Goal: Transaction & Acquisition: Purchase product/service

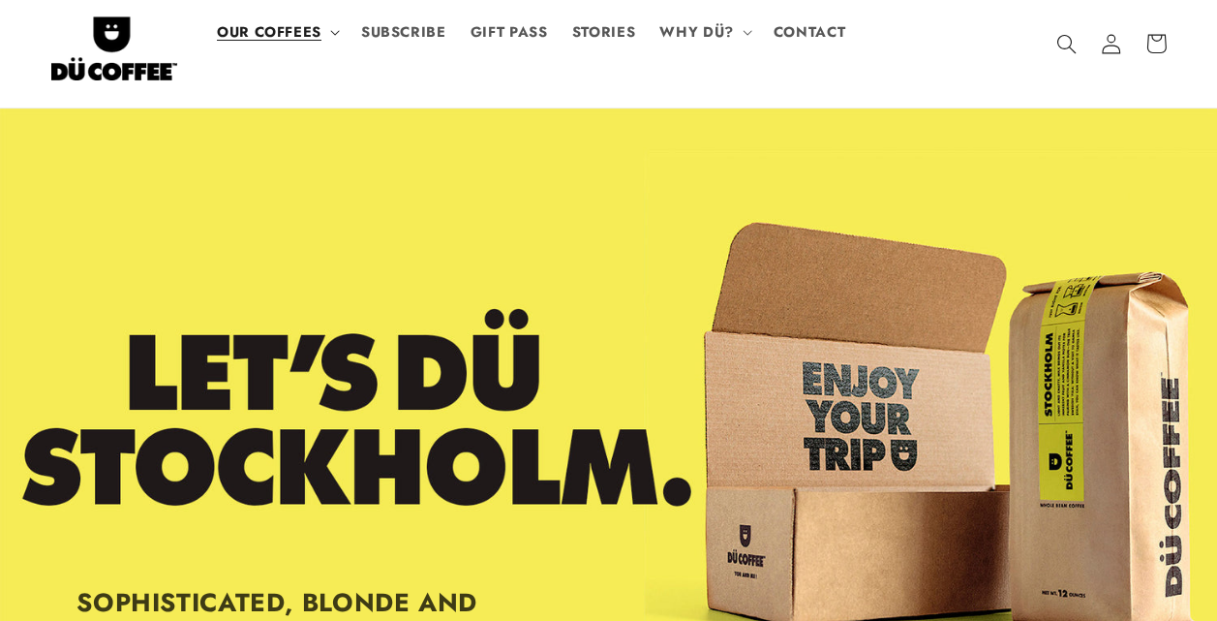
click at [294, 39] on span "OUR COFFEES" at bounding box center [269, 32] width 105 height 18
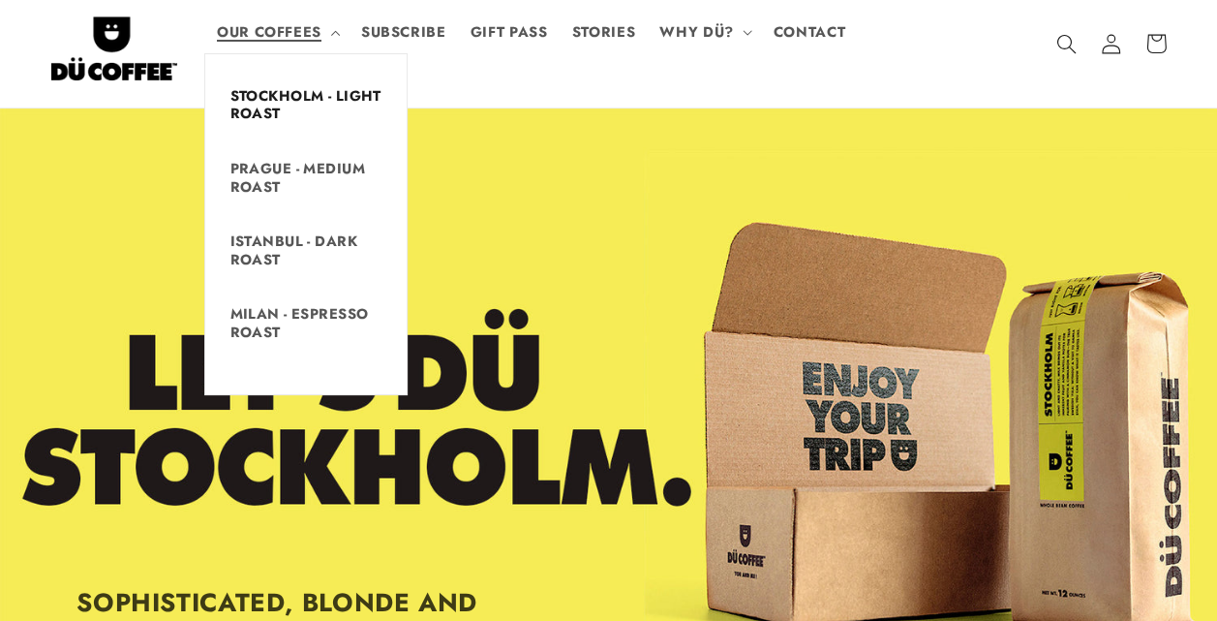
click at [295, 96] on link "STOCKHOLM - LIGHT ROAST" at bounding box center [305, 104] width 201 height 53
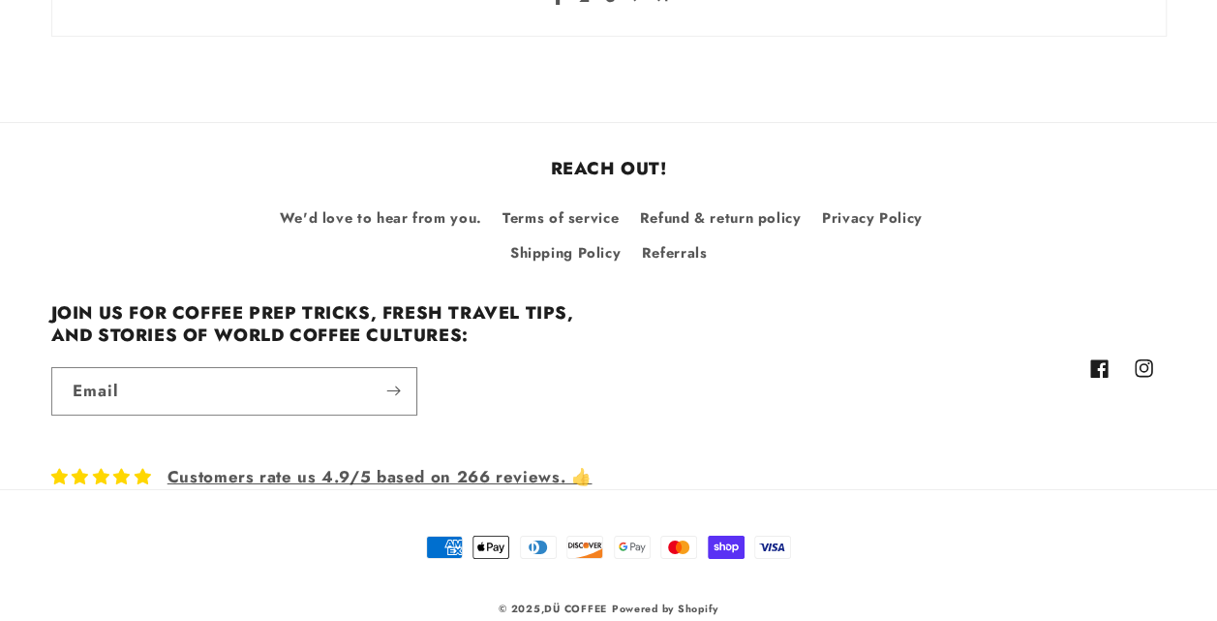
scroll to position [3130, 0]
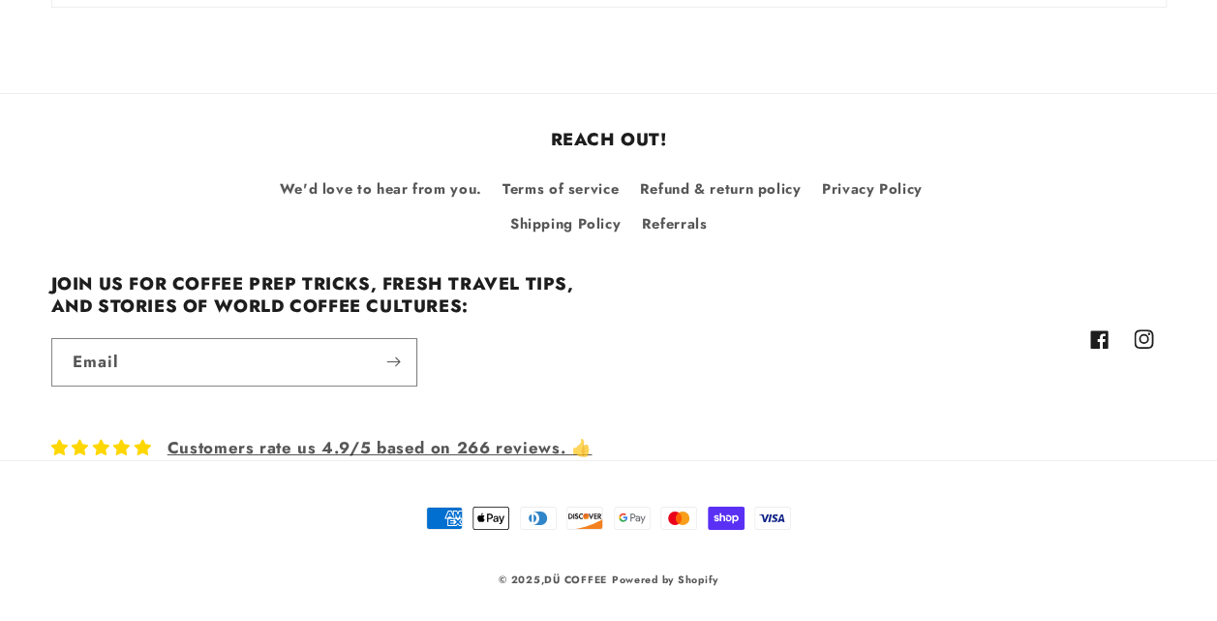
click at [1149, 333] on icon at bounding box center [1143, 338] width 19 height 19
